Goal: Information Seeking & Learning: Learn about a topic

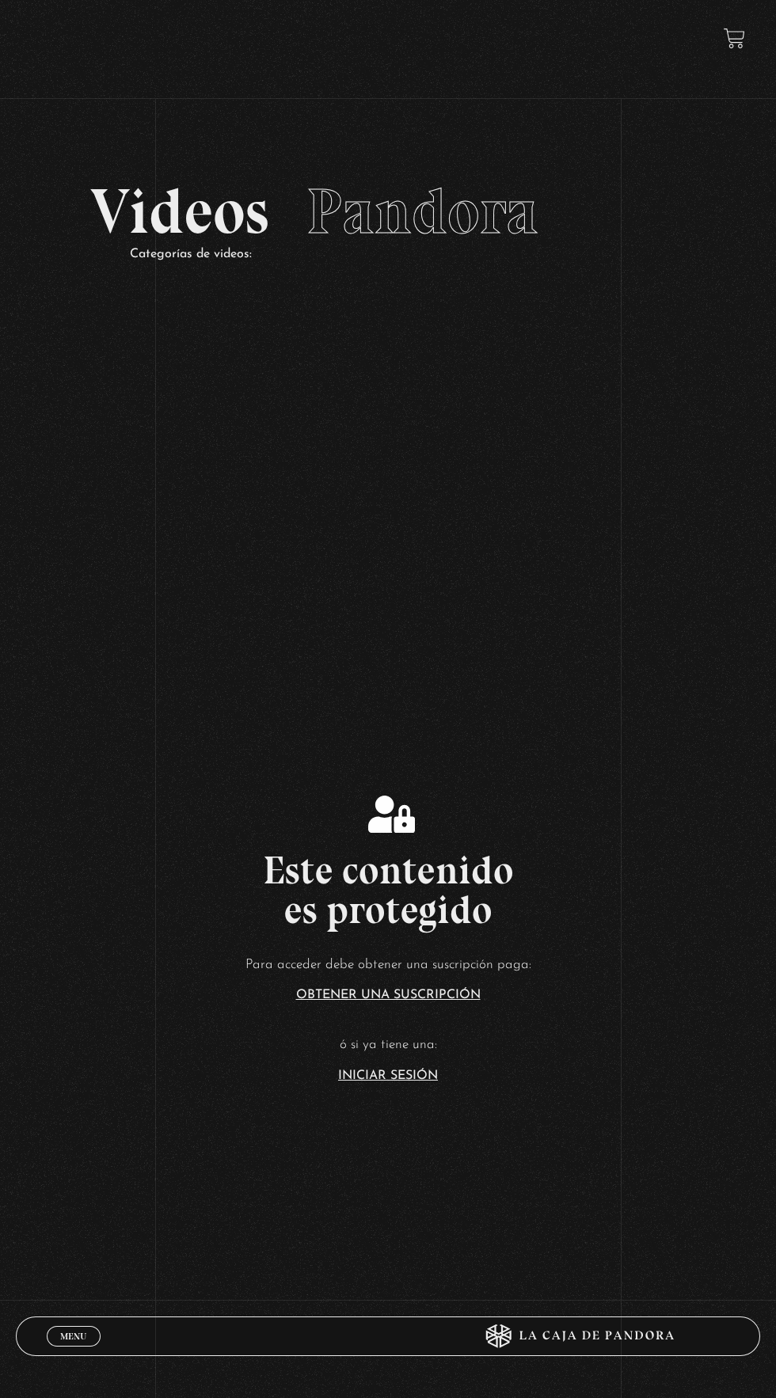
click at [416, 1082] on link "Iniciar Sesión" at bounding box center [388, 1075] width 100 height 13
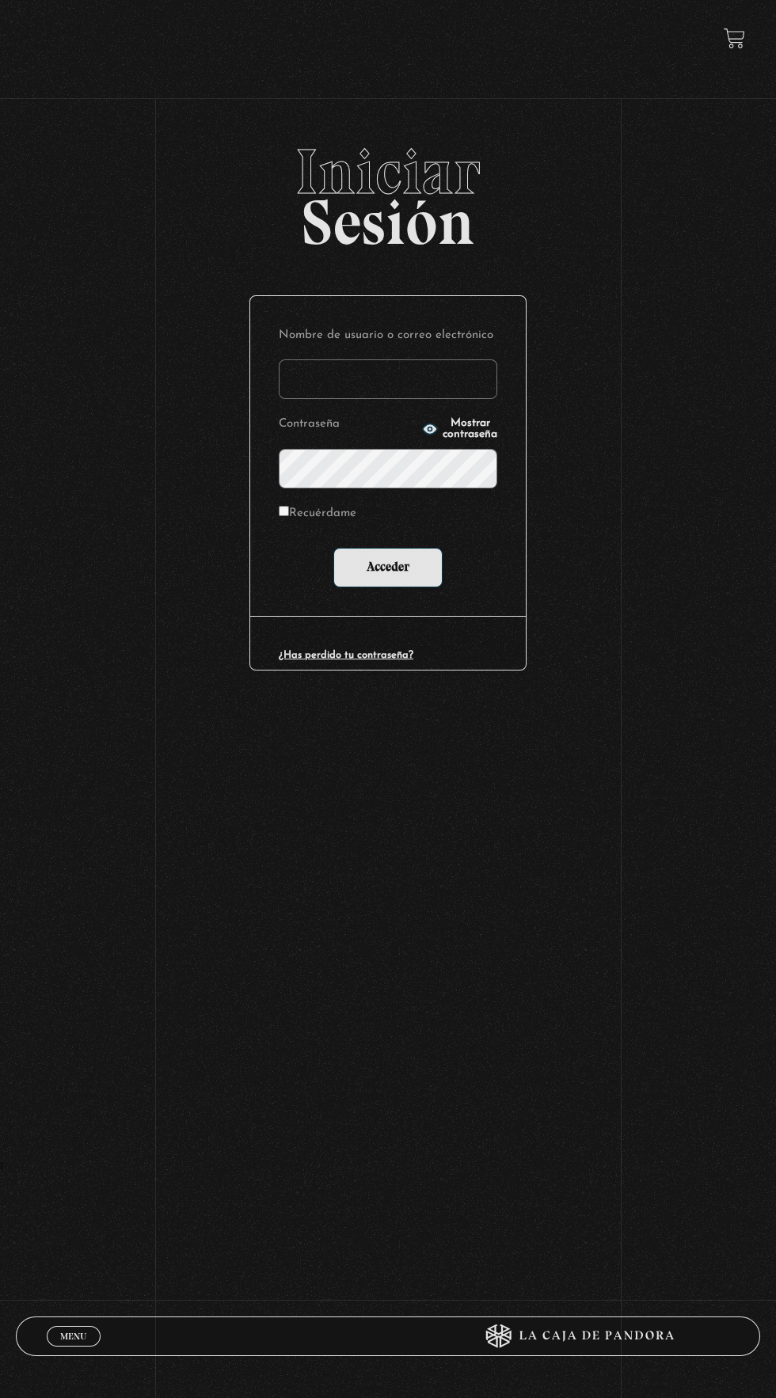
click at [396, 399] on input "Nombre de usuario o correo electrónico" at bounding box center [388, 379] width 218 height 40
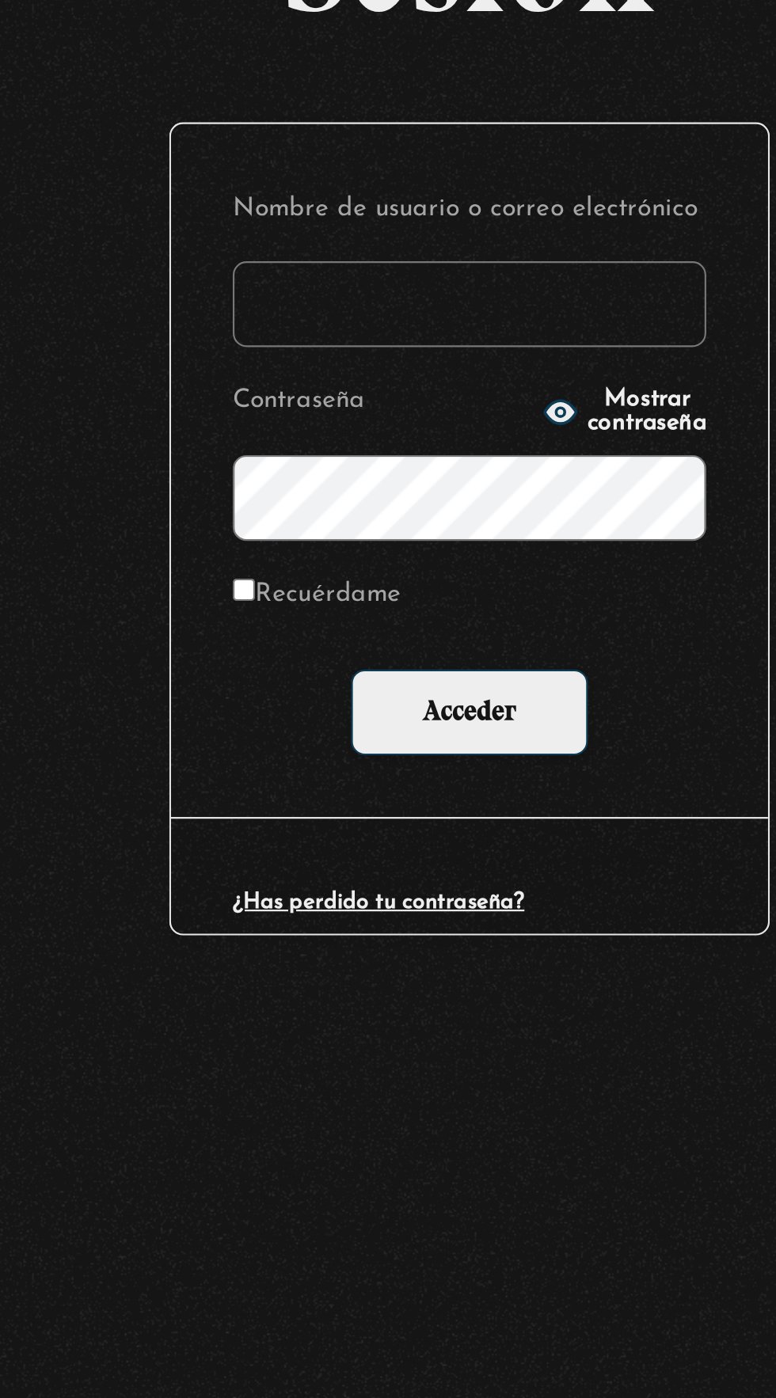
type input "kim.04012013@gmail.com"
click at [484, 440] on span "Mostrar contraseña" at bounding box center [469, 429] width 55 height 22
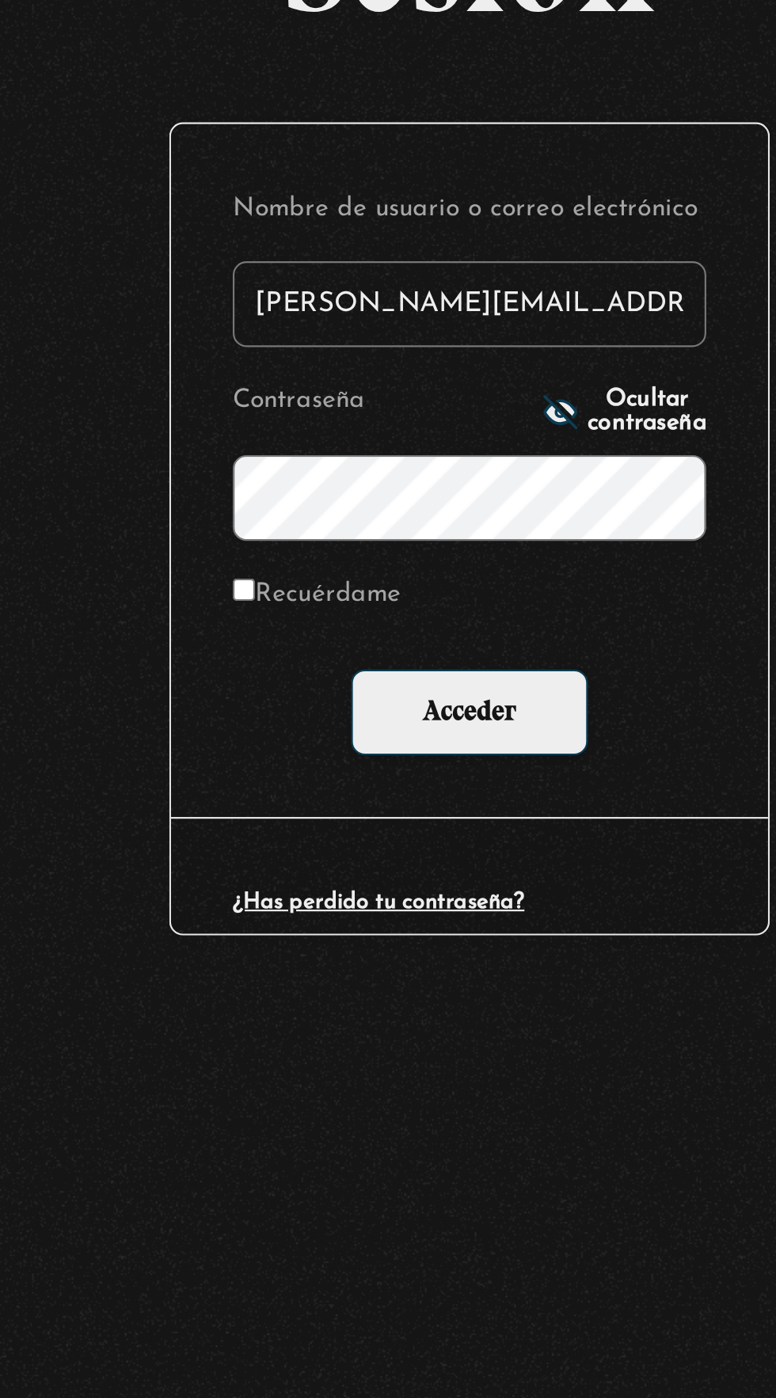
click at [287, 516] on input "Recuérdame" at bounding box center [284, 511] width 10 height 10
checkbox input "true"
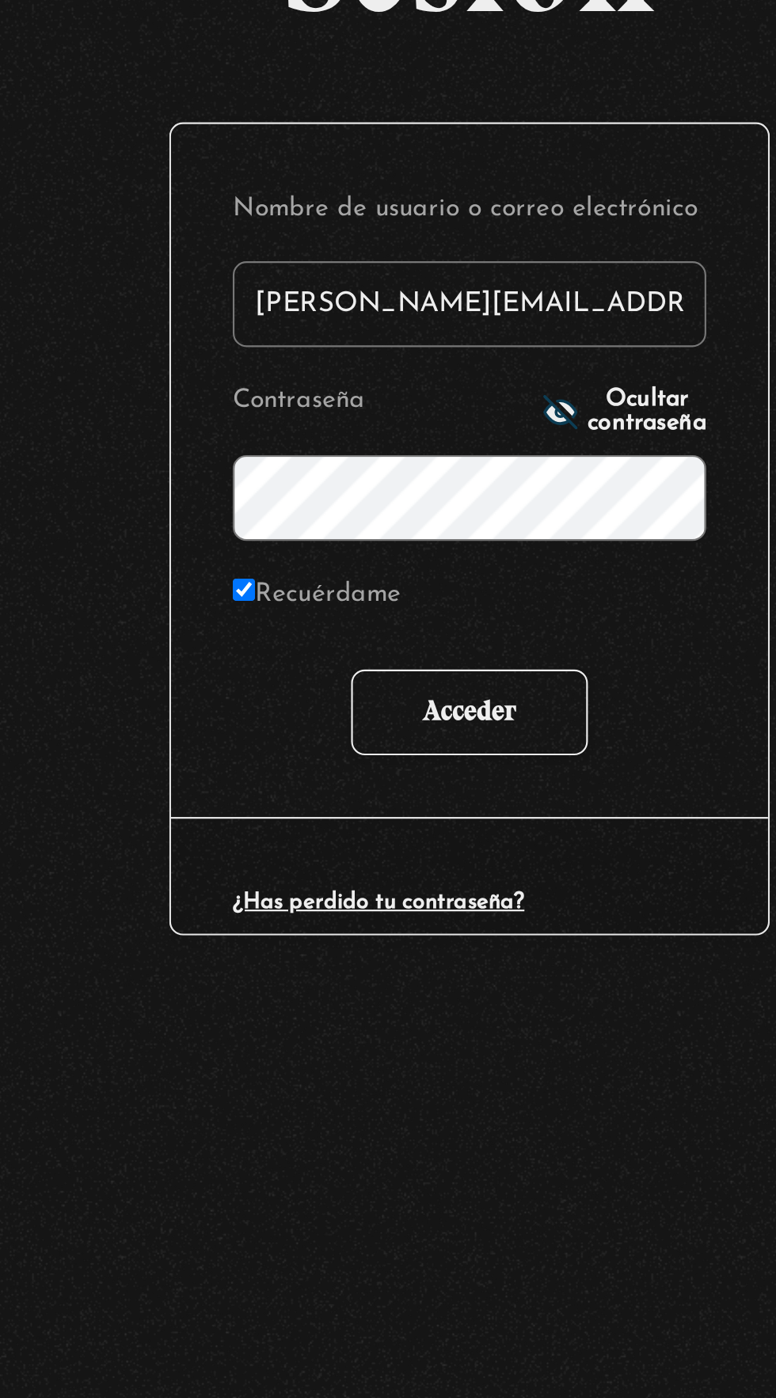
click at [413, 577] on input "Acceder" at bounding box center [387, 568] width 109 height 40
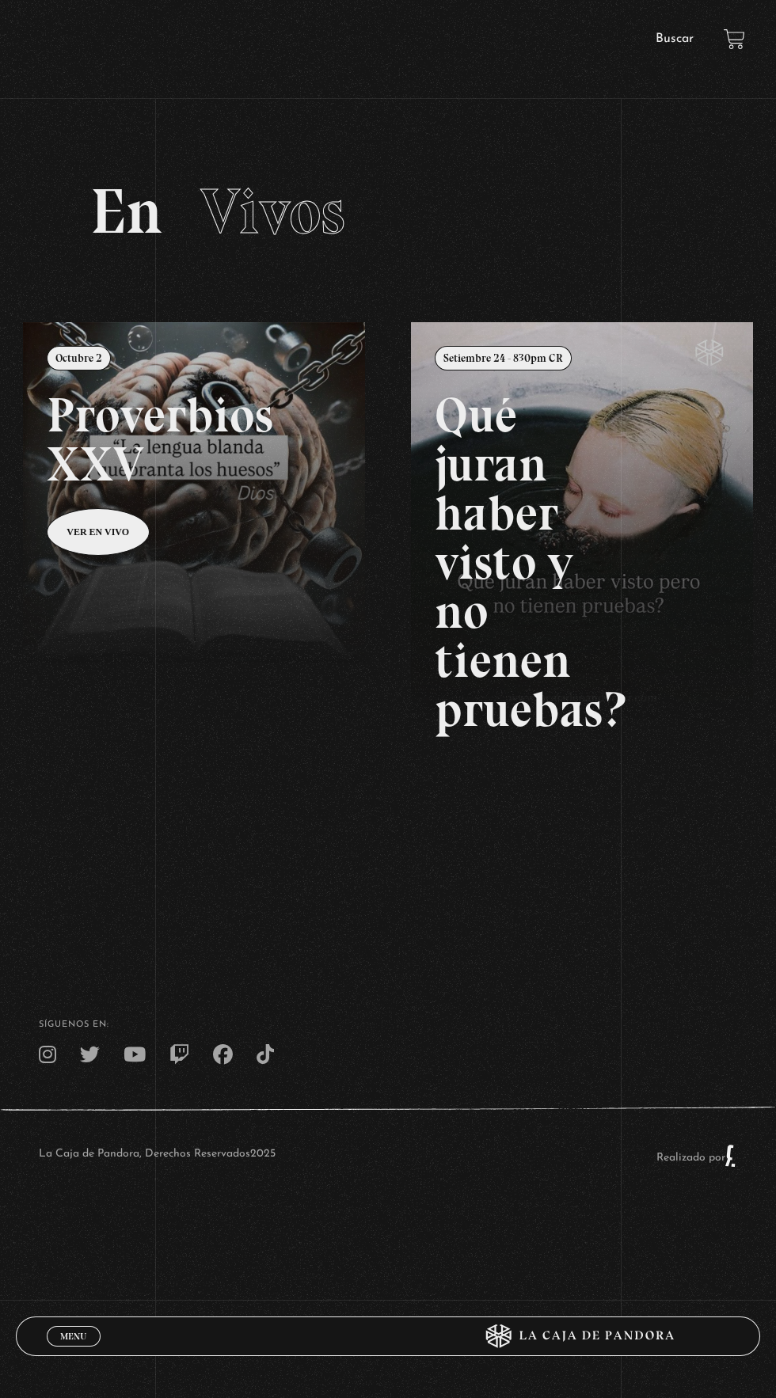
click at [63, 1349] on div "Menu Cerrar" at bounding box center [233, 1336] width 372 height 38
click at [73, 1333] on span "Menu" at bounding box center [73, 1335] width 26 height 9
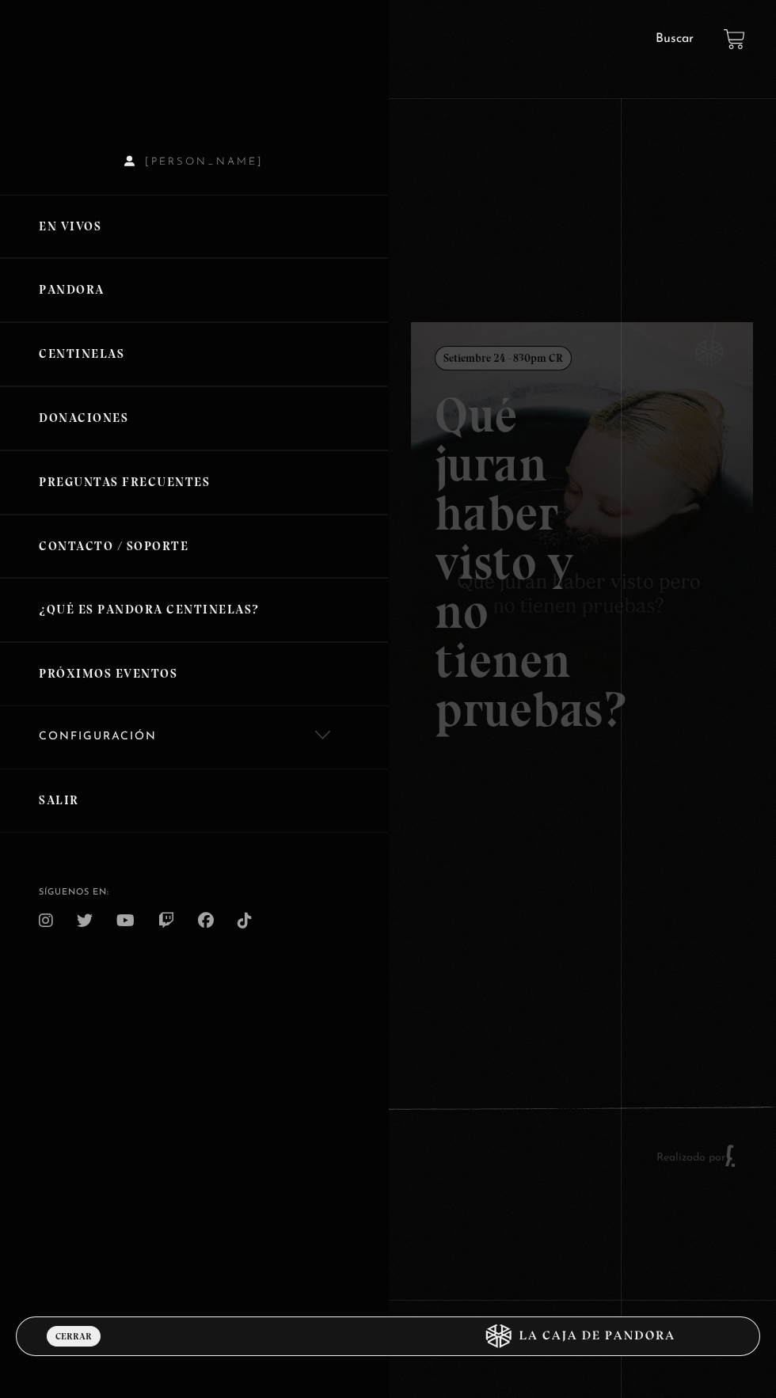
click at [87, 307] on link "Pandora" at bounding box center [194, 290] width 388 height 64
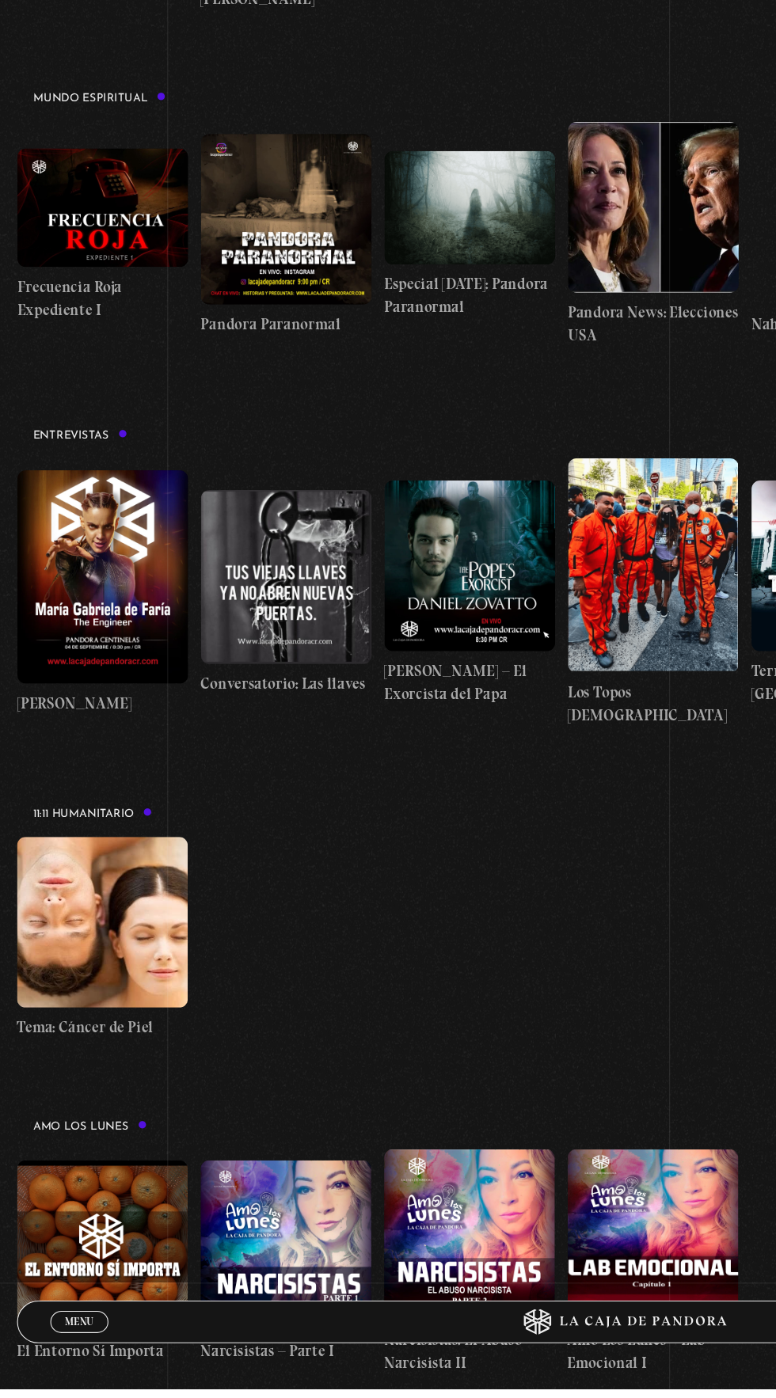
scroll to position [4590, 0]
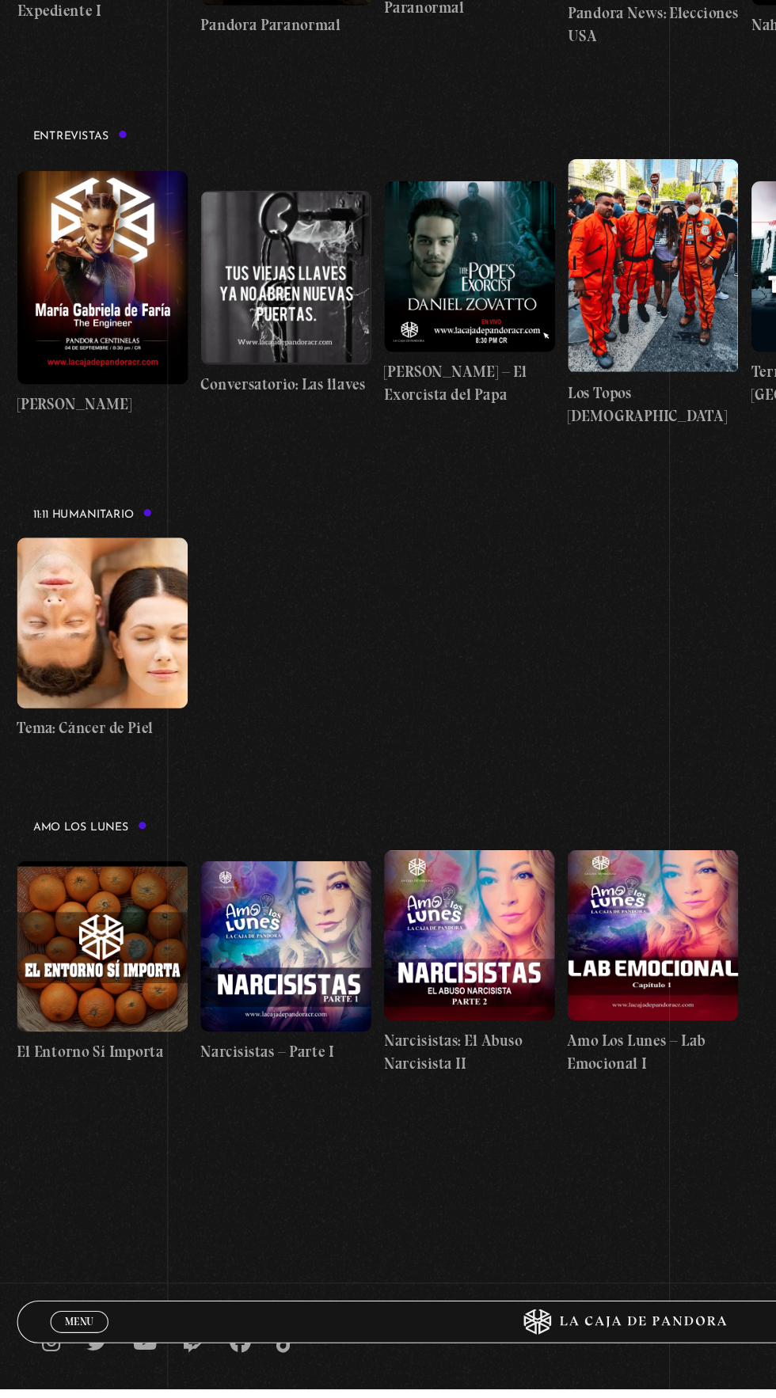
click at [65, 1341] on span "Menu" at bounding box center [73, 1335] width 26 height 9
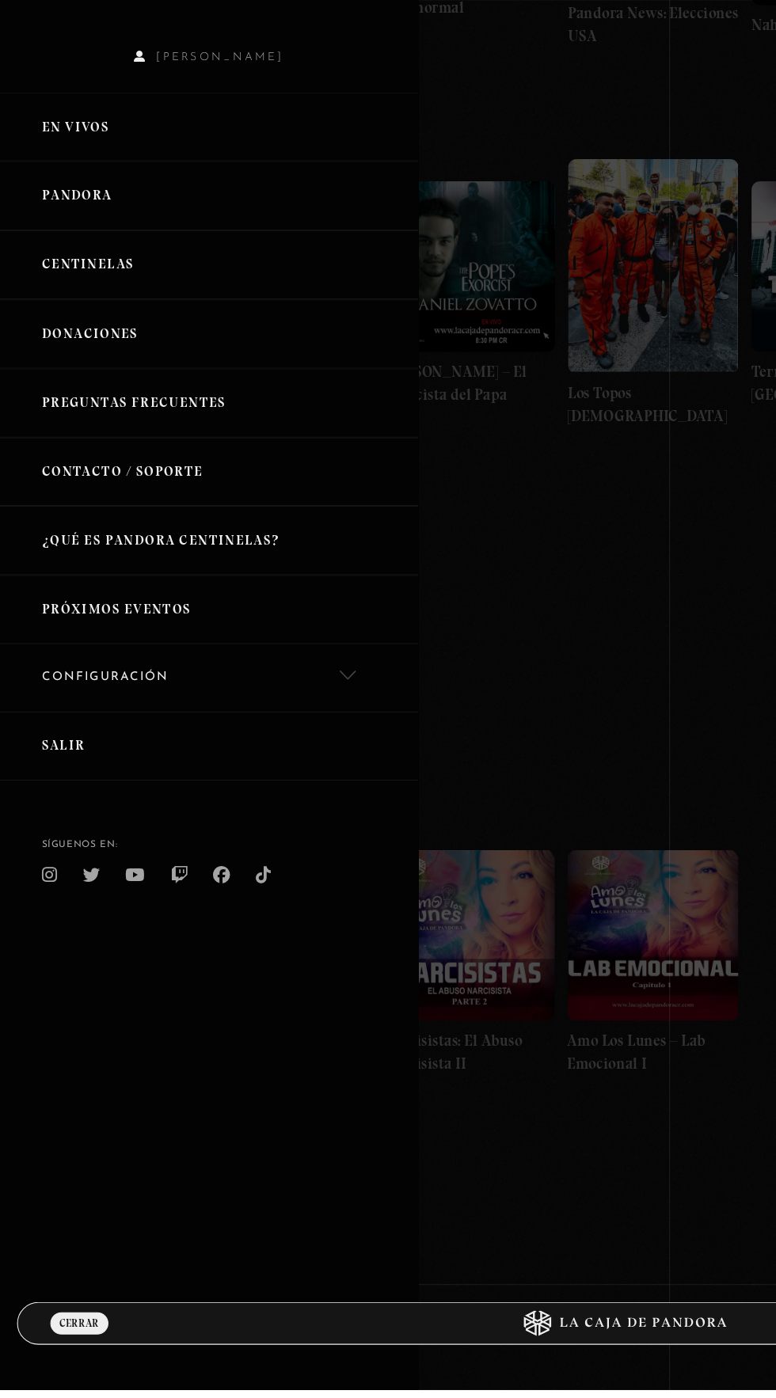
scroll to position [4589, 0]
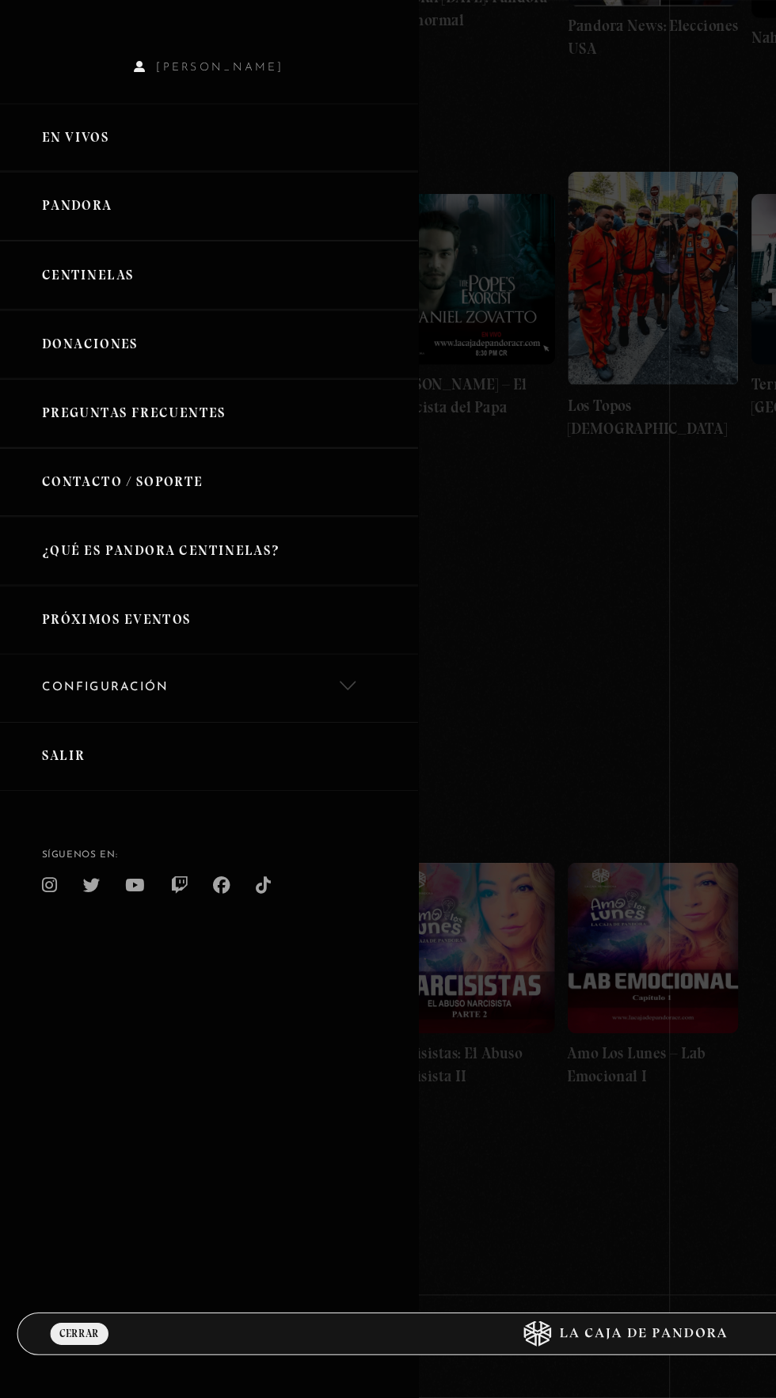
click at [85, 368] on link "Centinelas" at bounding box center [194, 354] width 388 height 64
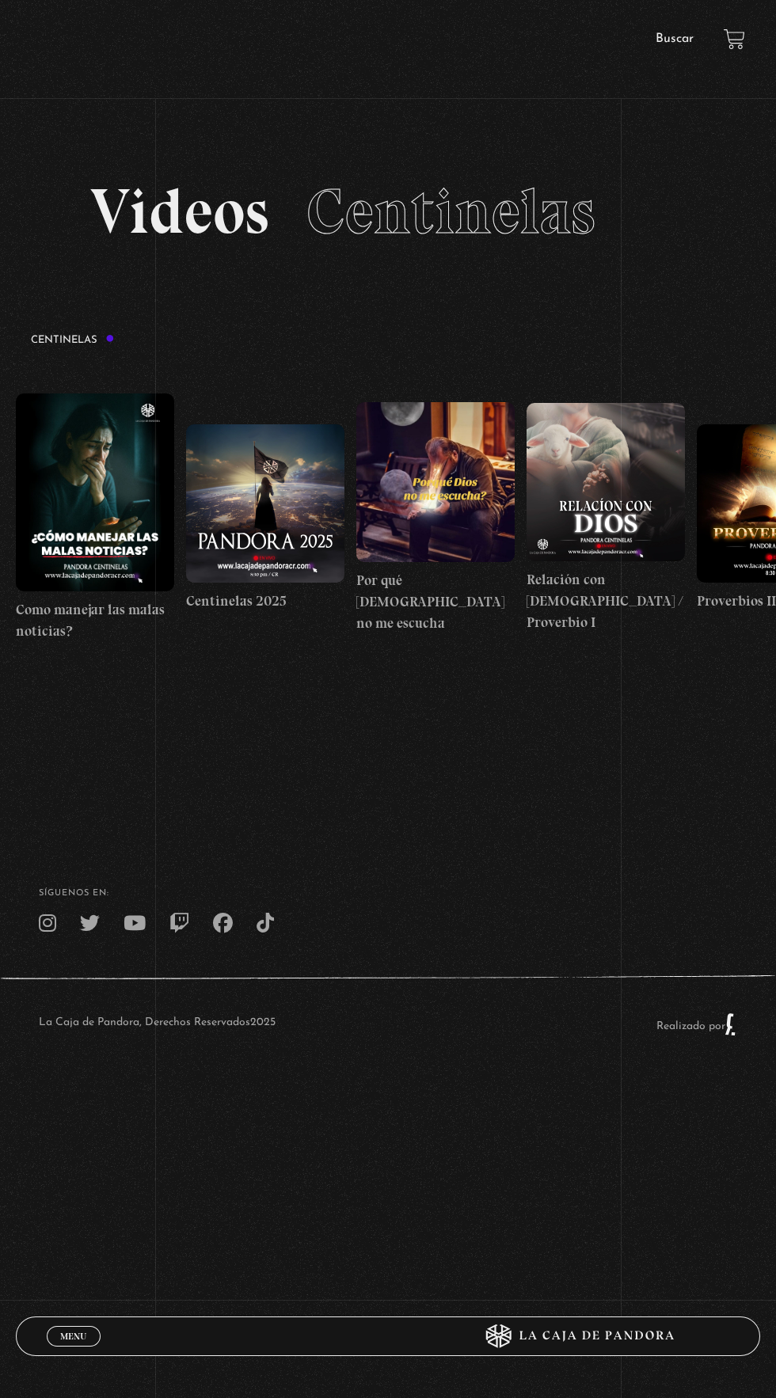
click at [73, 1347] on div "Menu Cerrar" at bounding box center [233, 1336] width 372 height 38
click at [60, 1348] on div "Menu Cerrar" at bounding box center [233, 1336] width 372 height 38
click at [73, 1333] on span "Menu" at bounding box center [73, 1335] width 26 height 9
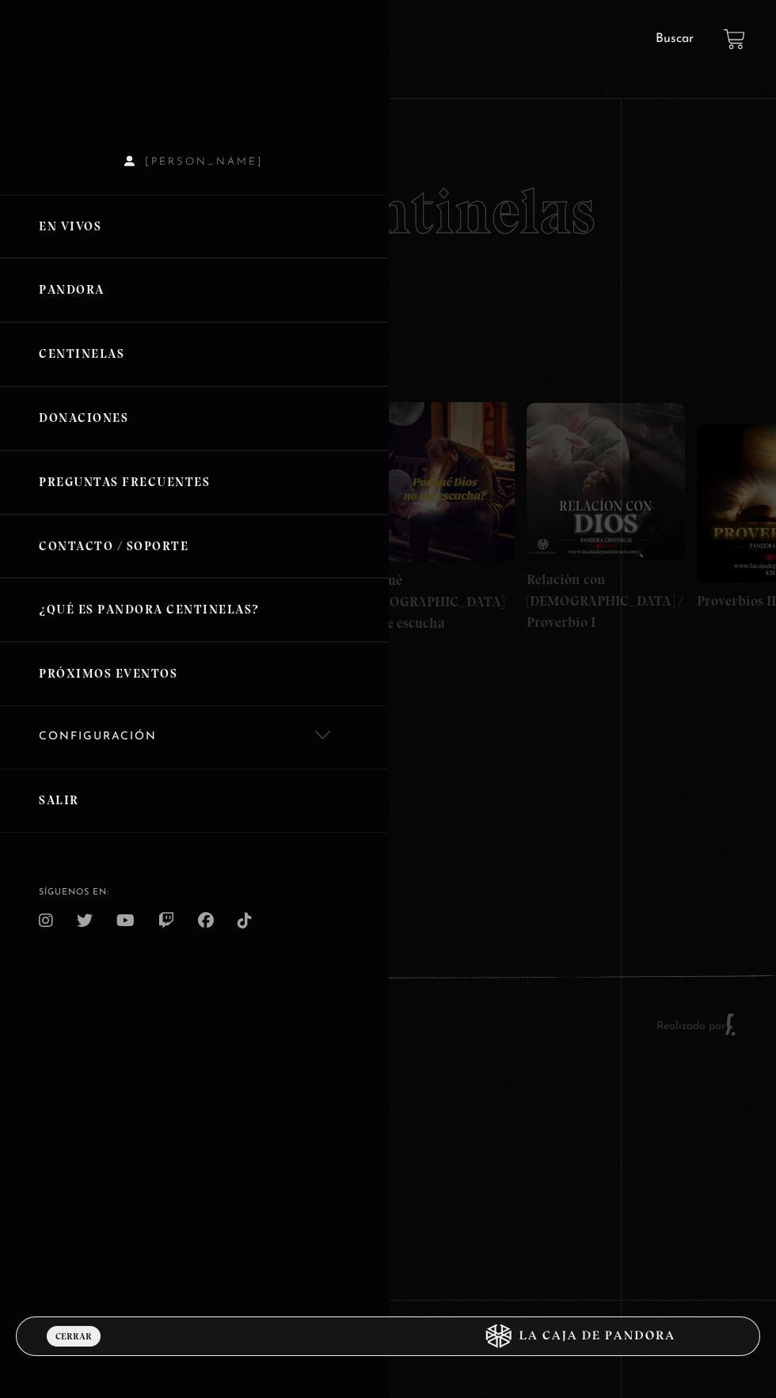
click at [89, 297] on link "Pandora" at bounding box center [194, 290] width 388 height 64
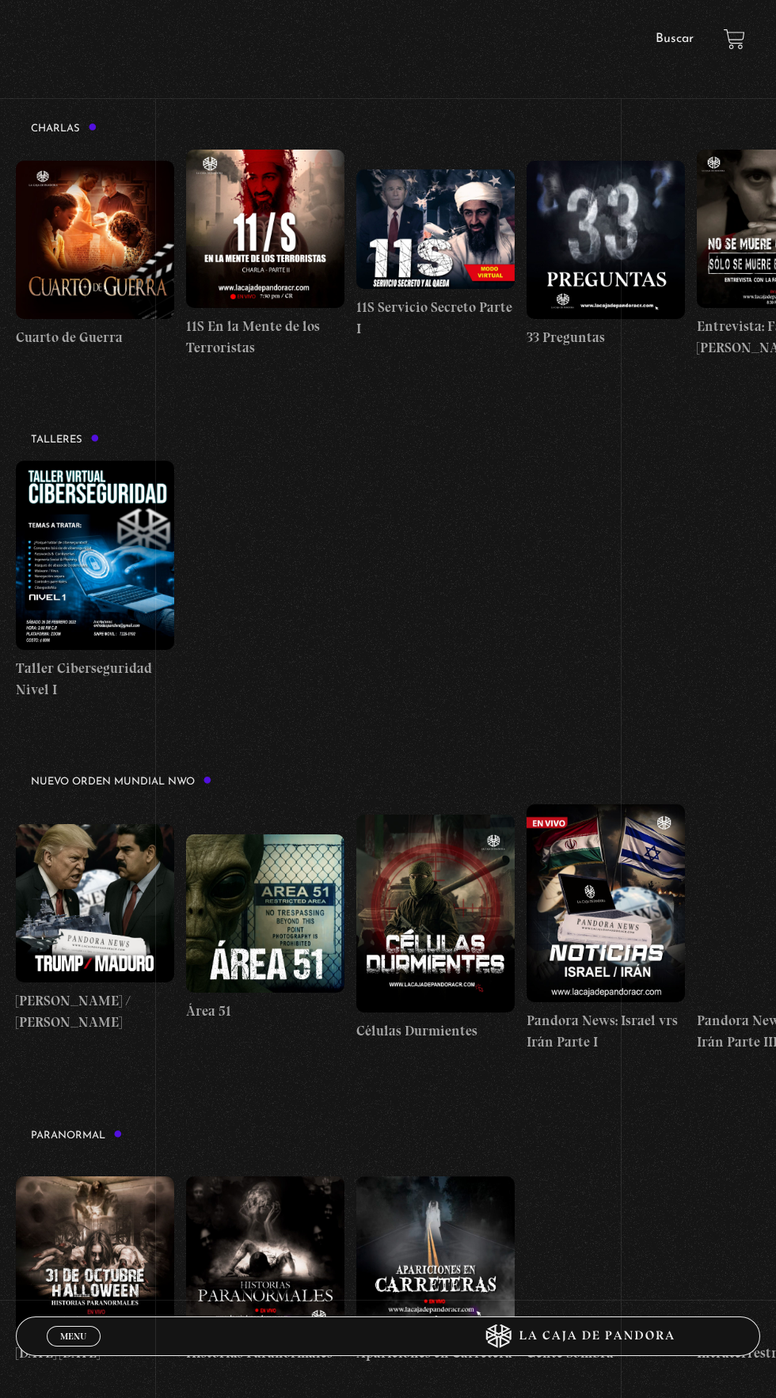
scroll to position [297, 0]
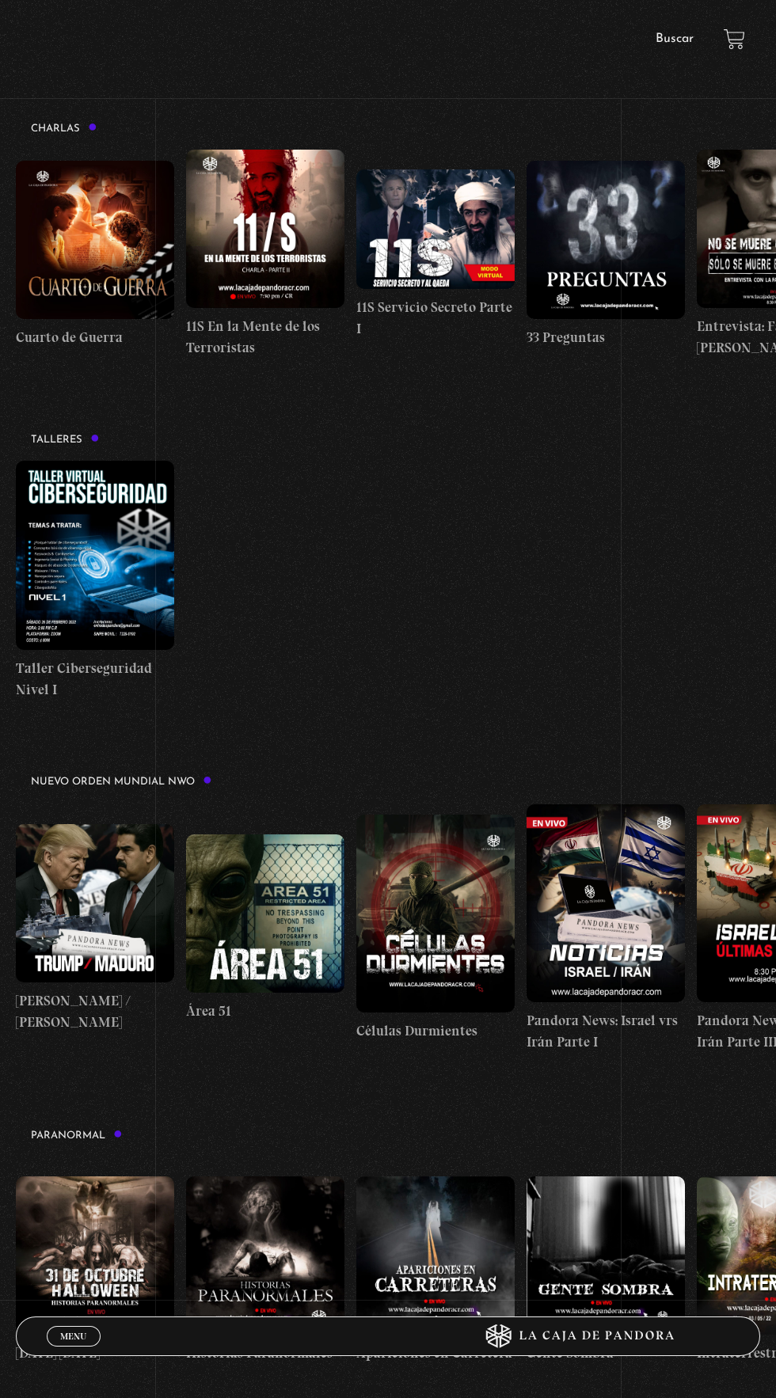
click at [64, 1345] on div "Menu Cerrar" at bounding box center [233, 1336] width 372 height 38
click at [55, 1334] on link "Menu Cerrar" at bounding box center [74, 1336] width 54 height 21
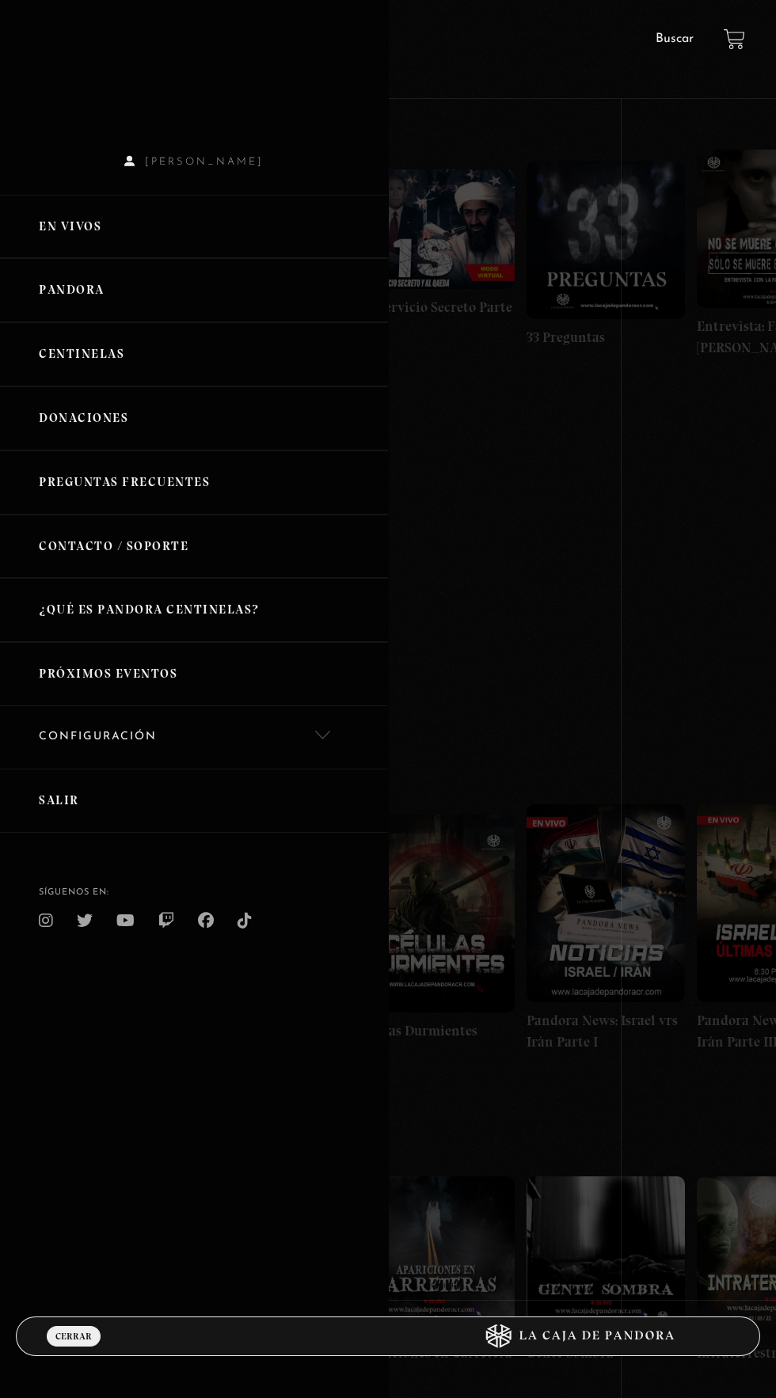
click at [103, 366] on link "Centinelas" at bounding box center [194, 354] width 388 height 64
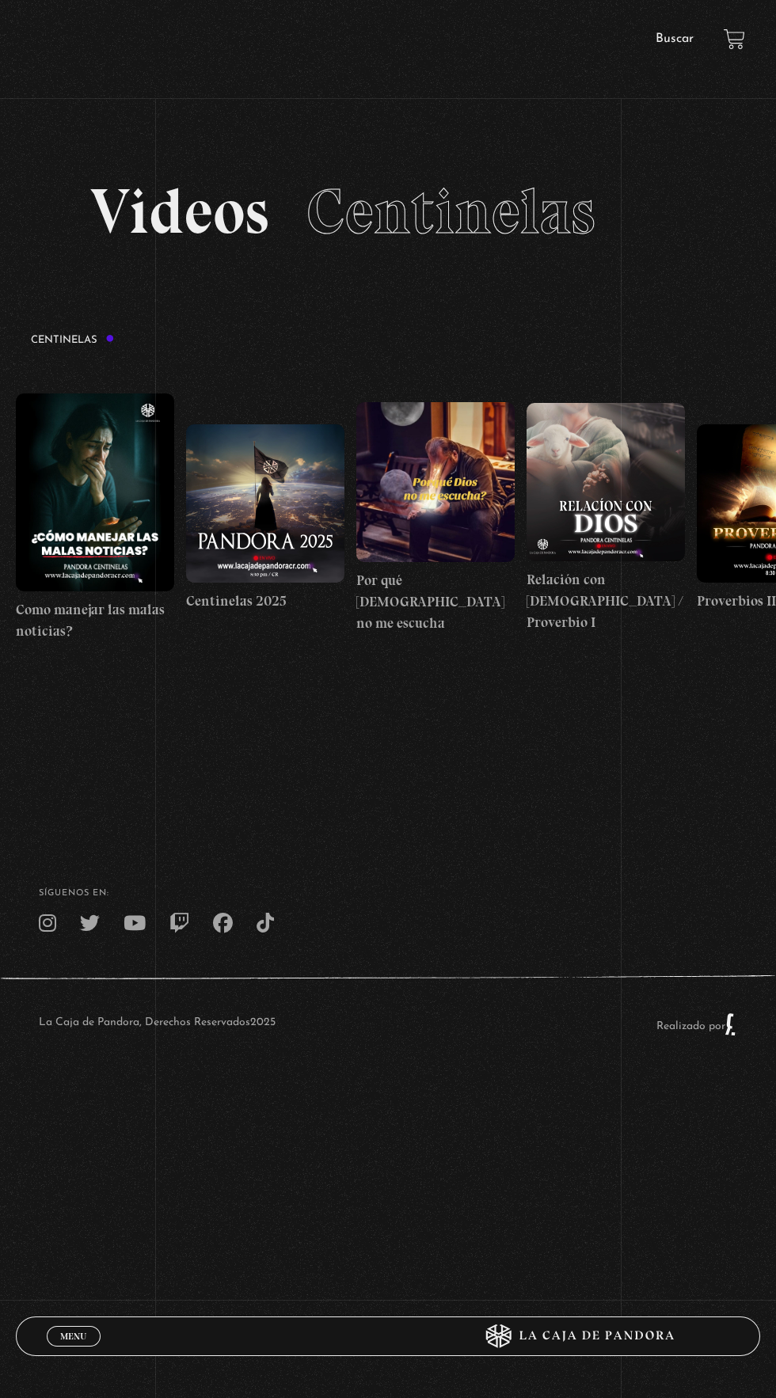
click at [67, 1351] on div "Menu Cerrar" at bounding box center [233, 1336] width 372 height 38
click at [68, 1336] on span "Menu" at bounding box center [73, 1335] width 26 height 9
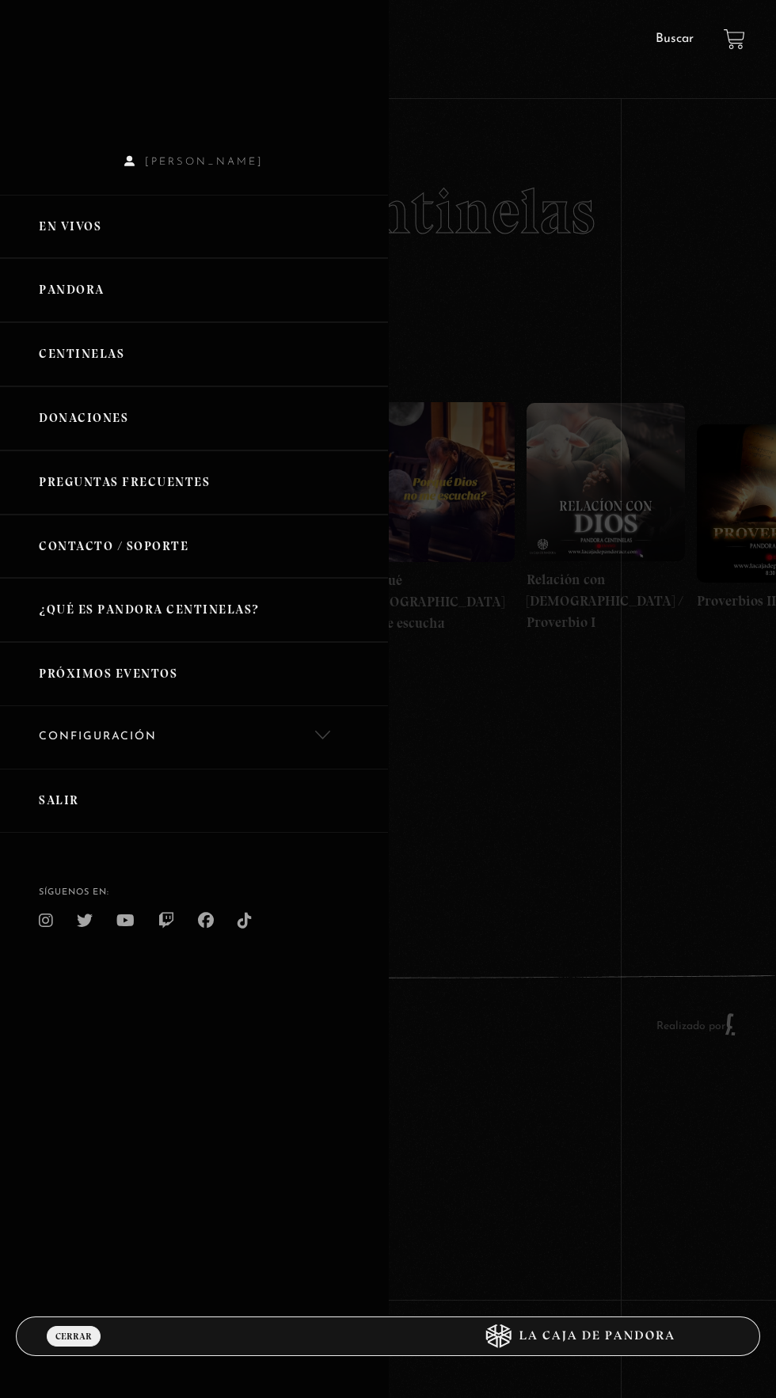
click at [73, 241] on link "En vivos" at bounding box center [194, 227] width 388 height 64
